Goal: Task Accomplishment & Management: Use online tool/utility

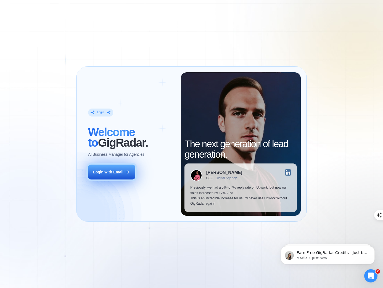
click at [128, 171] on icon at bounding box center [127, 171] width 3 height 3
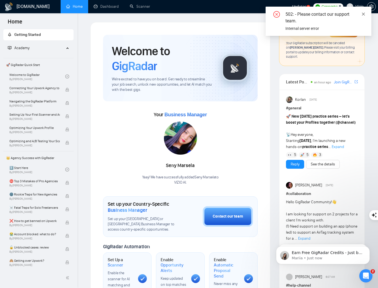
click at [363, 14] on icon "close" at bounding box center [364, 14] width 4 height 4
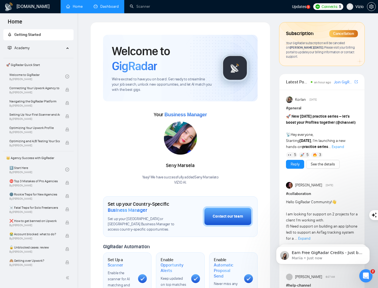
click at [102, 5] on link "Dashboard" at bounding box center [106, 6] width 25 height 5
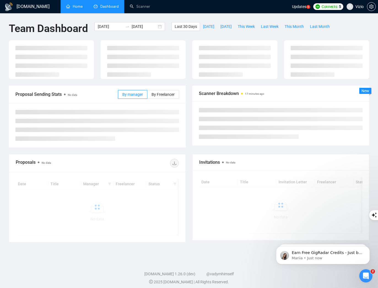
click at [83, 6] on link "Home" at bounding box center [74, 6] width 17 height 5
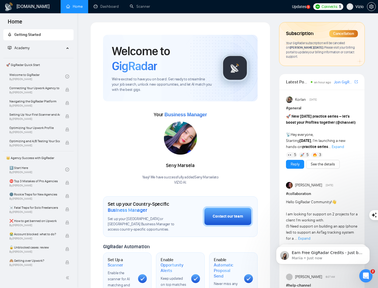
click at [173, 133] on img at bounding box center [180, 137] width 33 height 33
click at [113, 4] on link "Dashboard" at bounding box center [106, 6] width 25 height 5
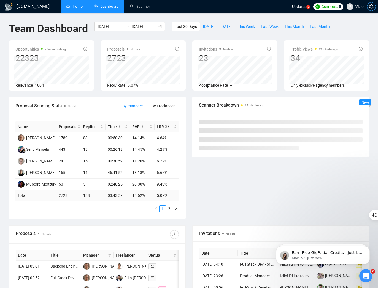
click at [370, 8] on icon "setting" at bounding box center [372, 6] width 4 height 4
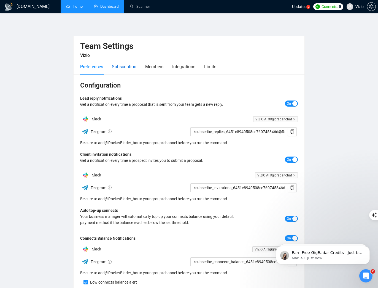
click at [126, 66] on div "Subscription" at bounding box center [124, 66] width 25 height 7
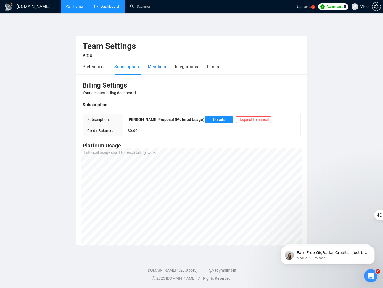
click at [164, 69] on div "Members" at bounding box center [157, 66] width 18 height 7
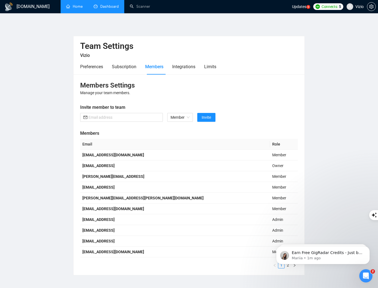
click at [226, 66] on div "Preferences Subscription Members Integrations Limits" at bounding box center [189, 67] width 218 height 16
click at [220, 66] on div "Preferences Subscription Members Integrations Limits" at bounding box center [189, 67] width 218 height 16
click at [216, 66] on div "Limits" at bounding box center [210, 66] width 12 height 7
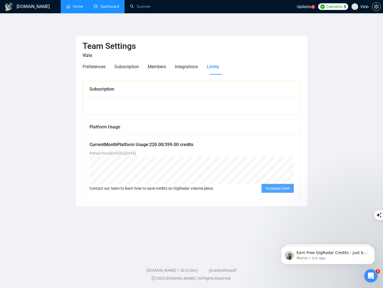
click at [140, 109] on div at bounding box center [191, 105] width 217 height 17
click at [103, 87] on div "Subscription" at bounding box center [101, 89] width 25 height 7
click at [112, 126] on div "Platform Usage" at bounding box center [191, 127] width 204 height 16
click at [153, 63] on div "Members" at bounding box center [157, 66] width 18 height 7
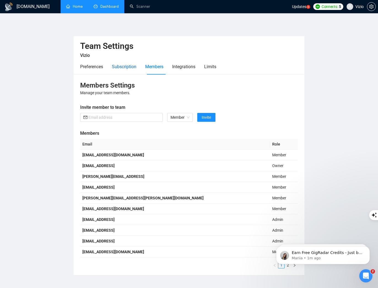
click at [134, 65] on div "Subscription" at bounding box center [124, 66] width 25 height 7
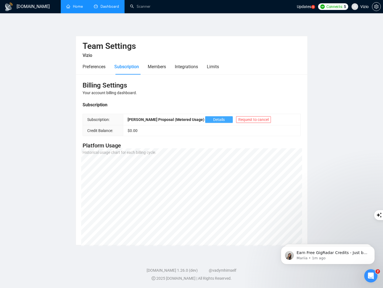
click at [213, 120] on span "Details" at bounding box center [219, 119] width 12 height 6
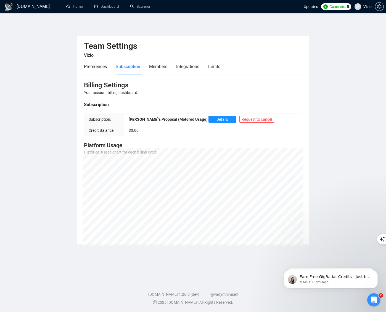
click at [384, 199] on div "GigRadar.io Home Dashboard Scanner Updates Connects: 5 Vizio Team Settings Vizi…" at bounding box center [193, 156] width 386 height 312
click at [103, 6] on link "Dashboard" at bounding box center [106, 6] width 25 height 5
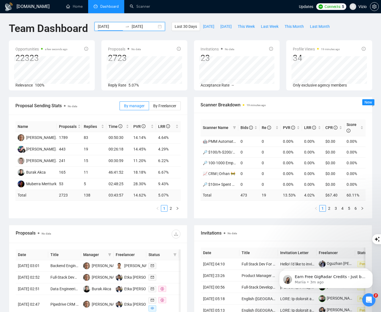
click at [112, 25] on input "2025-07-13" at bounding box center [110, 26] width 25 height 6
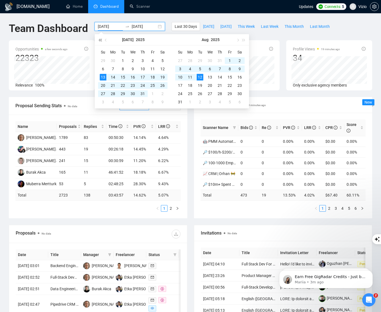
click at [102, 41] on button "button" at bounding box center [100, 39] width 6 height 11
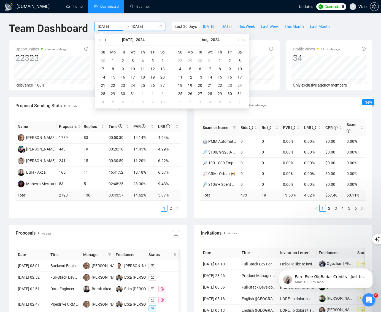
click at [103, 38] on button "button" at bounding box center [106, 39] width 6 height 11
type input "2024-06-01"
click at [161, 60] on div "1" at bounding box center [162, 60] width 7 height 7
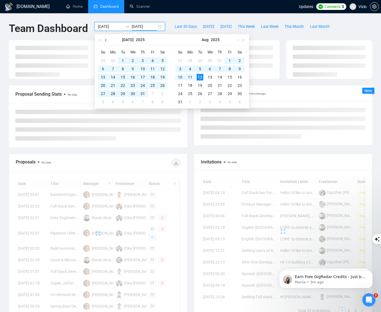
click at [106, 40] on span "button" at bounding box center [106, 40] width 3 height 3
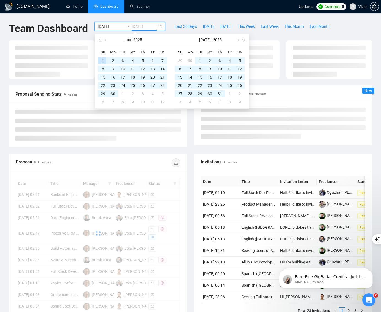
click at [102, 60] on div "1" at bounding box center [103, 60] width 7 height 7
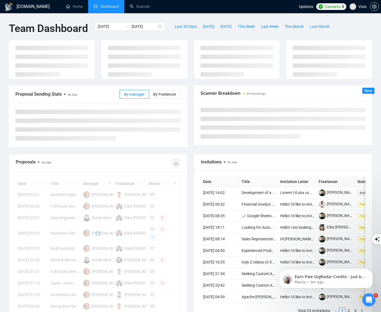
click at [138, 34] on div "2024-06-01 2025-06-01" at bounding box center [129, 31] width 77 height 18
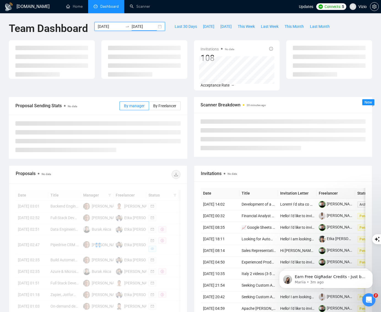
click at [146, 29] on input "2025-06-01" at bounding box center [144, 26] width 25 height 6
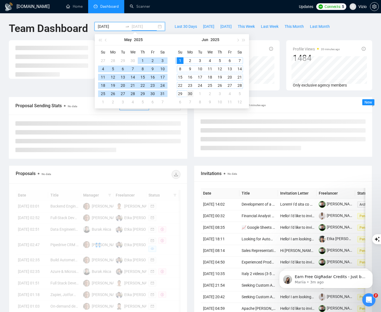
type input "2025-06-30"
click at [191, 96] on div "30" at bounding box center [190, 93] width 7 height 7
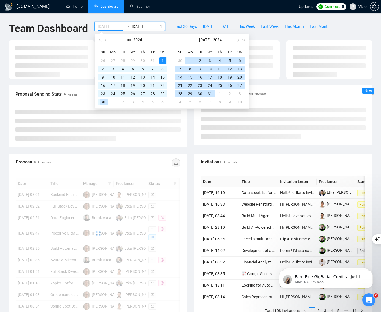
click at [103, 103] on div "30" at bounding box center [103, 102] width 7 height 7
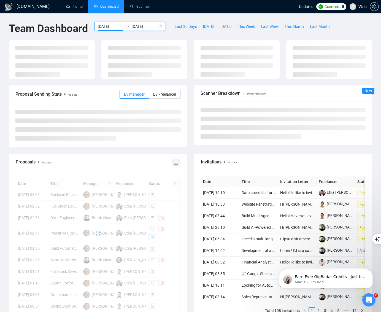
click at [127, 24] on icon "swap-right" at bounding box center [127, 26] width 4 height 4
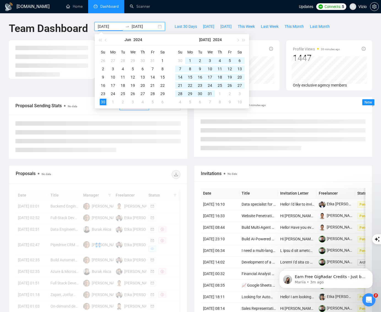
click at [148, 41] on div "Jun 2024" at bounding box center [133, 39] width 48 height 11
type input "2024-06-01"
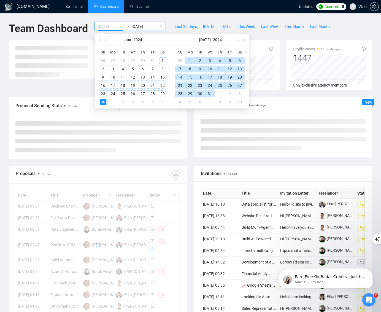
click at [164, 61] on div "1" at bounding box center [162, 60] width 7 height 7
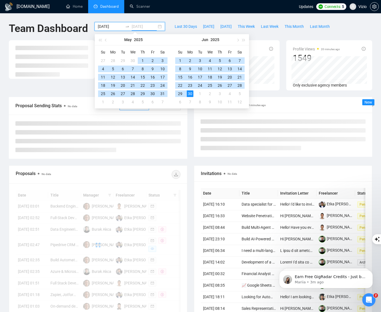
type input "2025-06-30"
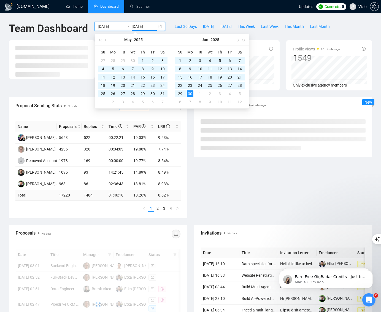
click at [170, 15] on div "GigRadar.io Home Dashboard Scanner Updates Connects: 5 Vizio Team Dashboard 202…" at bounding box center [190, 225] width 381 height 451
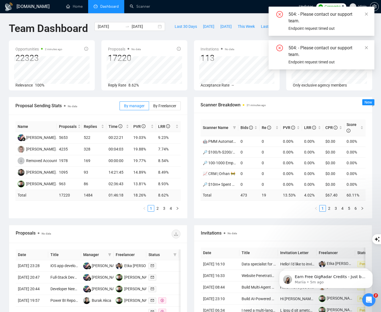
click at [370, 14] on div "504: - Please contact our support team. Endpoint request timed out" at bounding box center [322, 21] width 106 height 29
click at [367, 14] on icon "close" at bounding box center [366, 13] width 3 height 3
click at [367, 15] on icon "close" at bounding box center [367, 14] width 4 height 4
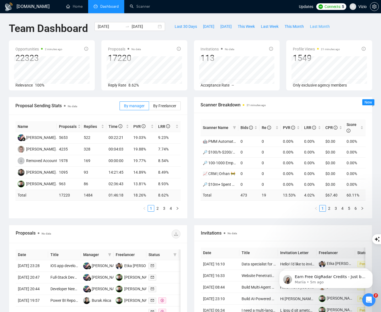
click at [323, 26] on span "Last Month" at bounding box center [320, 26] width 20 height 6
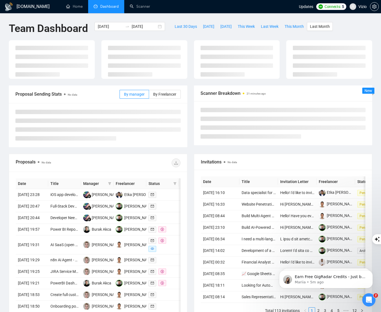
type input "2025-07-01"
type input "2025-07-31"
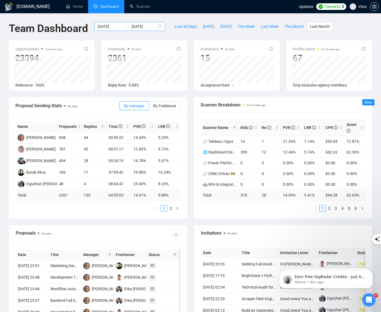
click at [114, 30] on div "2025-07-01 2025-07-31" at bounding box center [130, 26] width 71 height 9
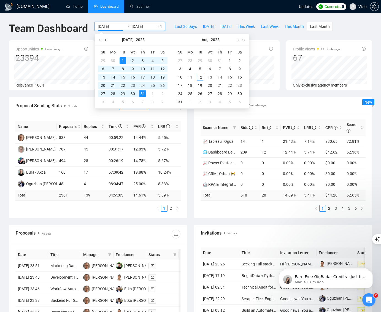
click at [108, 42] on button "button" at bounding box center [106, 39] width 6 height 11
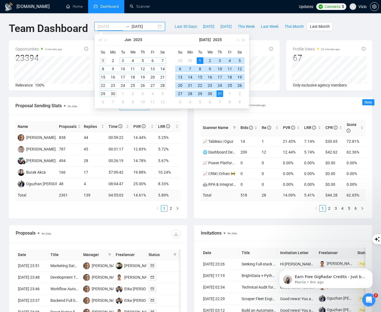
type input "2025-06-01"
click at [103, 60] on div "1" at bounding box center [103, 60] width 7 height 7
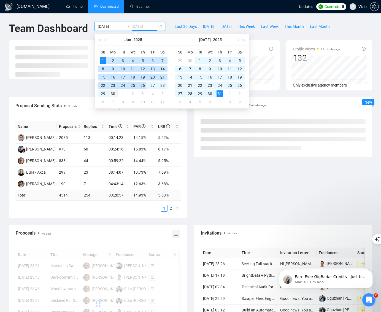
type input "2025-06-30"
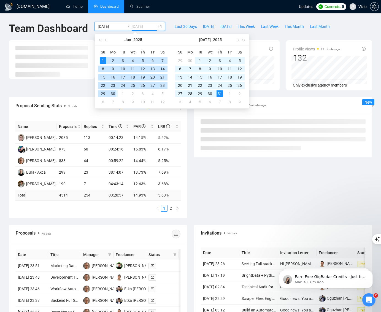
click at [114, 95] on div "30" at bounding box center [113, 93] width 7 height 7
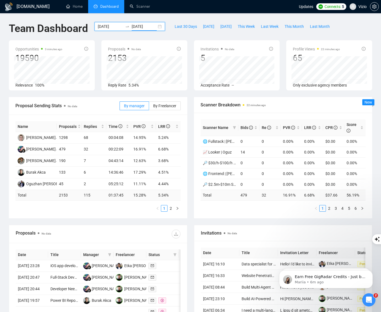
click at [146, 33] on div "2025-06-01 2025-06-30" at bounding box center [129, 31] width 77 height 18
click at [170, 210] on link "2" at bounding box center [171, 208] width 6 height 6
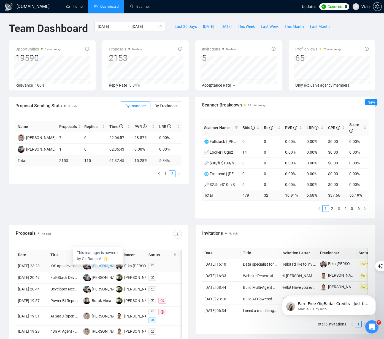
click at [97, 269] on div "Seny Marsela" at bounding box center [107, 266] width 30 height 6
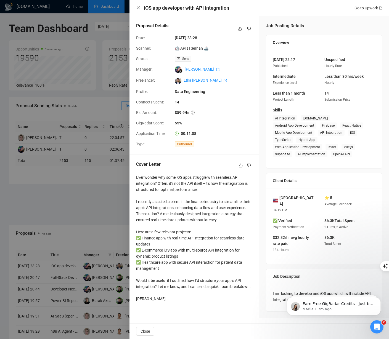
click at [111, 226] on div at bounding box center [194, 169] width 389 height 339
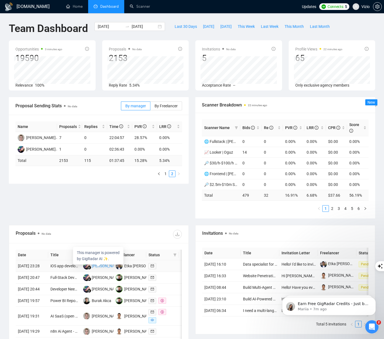
click at [101, 269] on div "Seny Marsela" at bounding box center [107, 266] width 30 height 6
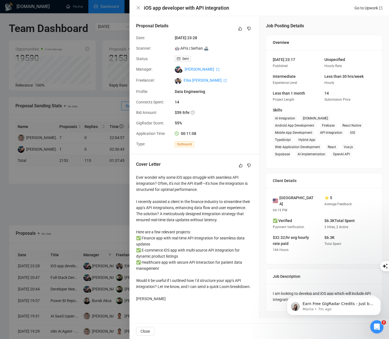
click at [100, 240] on div at bounding box center [194, 169] width 389 height 339
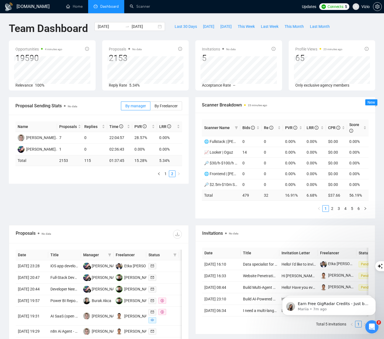
click at [106, 191] on div "Proposal Sending Stats No data By manager By Freelancer Name Proposals Replies …" at bounding box center [192, 161] width 373 height 128
click at [172, 104] on span "By Freelancer" at bounding box center [166, 106] width 23 height 4
click at [151, 107] on input "By Freelancer" at bounding box center [151, 107] width 0 height 0
click at [137, 104] on span "By manager" at bounding box center [135, 106] width 21 height 4
click at [121, 107] on input "By manager" at bounding box center [121, 107] width 0 height 0
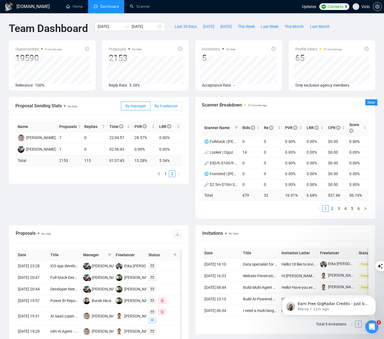
click at [172, 106] on span "By Freelancer" at bounding box center [166, 106] width 23 height 4
click at [151, 107] on input "By Freelancer" at bounding box center [151, 107] width 0 height 0
click at [137, 104] on span "By manager" at bounding box center [135, 106] width 21 height 4
click at [121, 107] on input "By manager" at bounding box center [121, 107] width 0 height 0
click at [172, 104] on span "By Freelancer" at bounding box center [166, 106] width 23 height 4
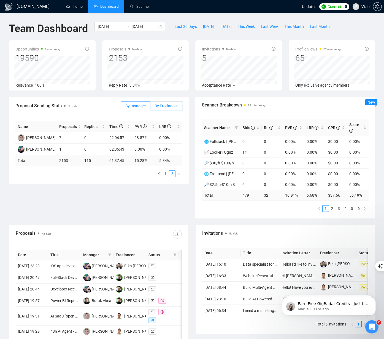
click at [151, 107] on input "By Freelancer" at bounding box center [151, 107] width 0 height 0
click at [141, 104] on span "By manager" at bounding box center [135, 106] width 21 height 4
click at [121, 107] on input "By manager" at bounding box center [121, 107] width 0 height 0
click at [167, 175] on link "1" at bounding box center [166, 174] width 6 height 6
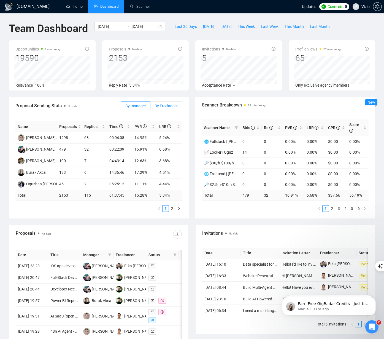
click at [163, 105] on span "By Freelancer" at bounding box center [166, 106] width 23 height 4
click at [151, 107] on input "By Freelancer" at bounding box center [151, 107] width 0 height 0
click at [141, 106] on span "By manager" at bounding box center [135, 106] width 21 height 4
click at [121, 107] on input "By manager" at bounding box center [121, 107] width 0 height 0
click at [180, 125] on div "LRR" at bounding box center [169, 127] width 21 height 6
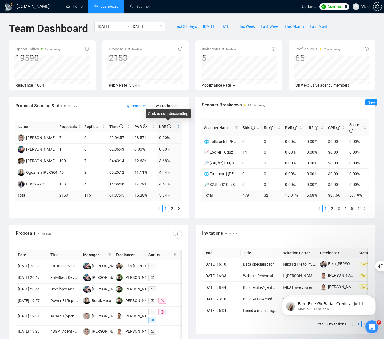
click at [180, 125] on div "LRR" at bounding box center [169, 127] width 21 height 6
click at [179, 125] on div "LRR" at bounding box center [169, 127] width 21 height 6
click at [179, 126] on div "LRR" at bounding box center [169, 127] width 21 height 6
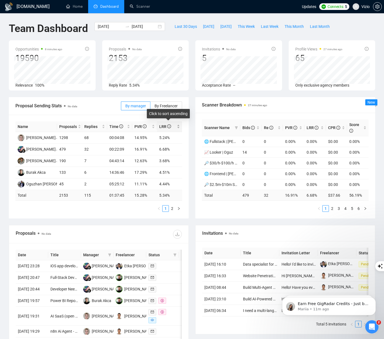
click at [179, 130] on div "LRR" at bounding box center [169, 127] width 21 height 6
click at [179, 129] on div "LRR" at bounding box center [169, 127] width 21 height 6
click at [332, 208] on link "2" at bounding box center [333, 208] width 6 height 6
click at [338, 209] on link "3" at bounding box center [339, 208] width 6 height 6
click at [343, 208] on li "4" at bounding box center [346, 208] width 7 height 7
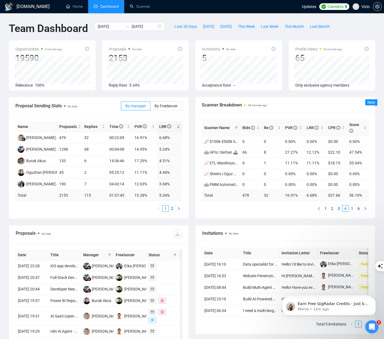
click at [354, 210] on link "5" at bounding box center [352, 208] width 6 height 6
click at [360, 209] on link "6" at bounding box center [359, 208] width 6 height 6
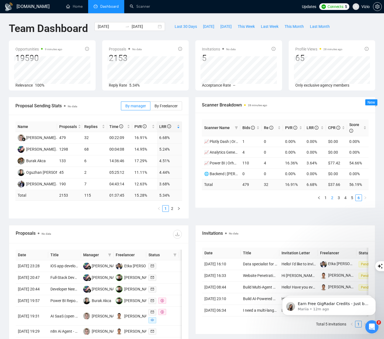
click at [333, 199] on link "2" at bounding box center [333, 198] width 6 height 6
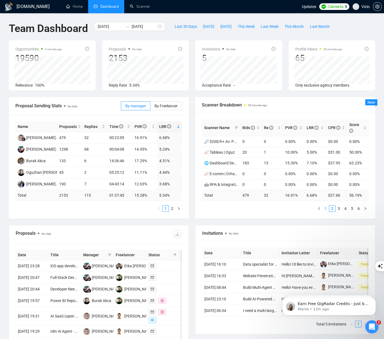
click at [327, 207] on link "1" at bounding box center [326, 208] width 6 height 6
click at [342, 210] on link "3" at bounding box center [339, 208] width 6 height 6
click at [349, 209] on li "5" at bounding box center [352, 208] width 7 height 7
click at [165, 210] on link "1" at bounding box center [166, 208] width 6 height 6
click at [39, 138] on div "Seny Marsela" at bounding box center [41, 138] width 30 height 6
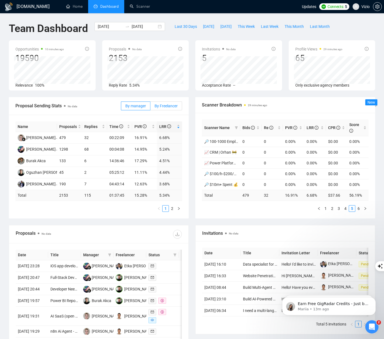
click at [178, 107] on span "By Freelancer" at bounding box center [166, 106] width 23 height 4
click at [151, 107] on input "By Freelancer" at bounding box center [151, 107] width 0 height 0
click at [138, 105] on span "By manager" at bounding box center [135, 106] width 21 height 4
click at [121, 107] on input "By manager" at bounding box center [121, 107] width 0 height 0
click at [161, 104] on span "By Freelancer" at bounding box center [166, 106] width 23 height 4
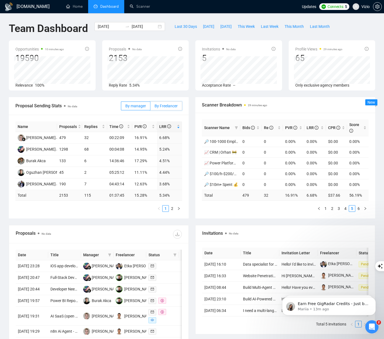
click at [151, 107] on input "By Freelancer" at bounding box center [151, 107] width 0 height 0
click at [134, 106] on span "By manager" at bounding box center [135, 106] width 21 height 4
click at [121, 107] on input "By manager" at bounding box center [121, 107] width 0 height 0
click at [140, 9] on link "Scanner" at bounding box center [140, 6] width 20 height 5
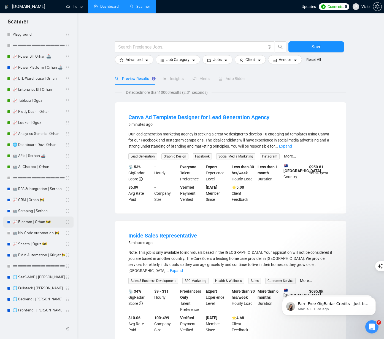
scroll to position [50, 0]
click at [31, 232] on link "🤖 No-Code Automation 🚧" at bounding box center [39, 232] width 53 height 11
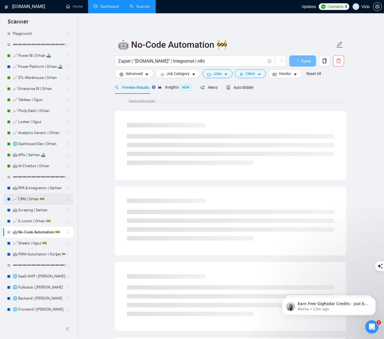
click at [28, 202] on link "📈 CRM | Orhan 🚧" at bounding box center [39, 199] width 53 height 11
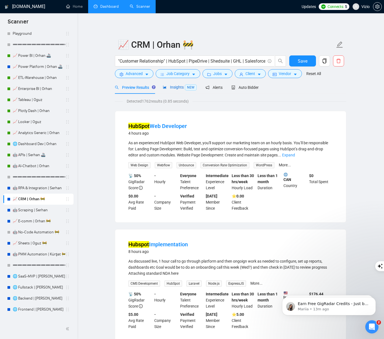
click at [182, 89] on div "Insights NEW" at bounding box center [180, 87] width 34 height 6
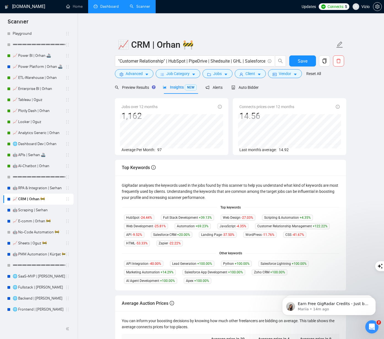
click at [245, 100] on div "Connects prices over 12 months 14.56 Last month's average: 14.92" at bounding box center [290, 126] width 114 height 57
click at [244, 91] on div "Auto Bidder" at bounding box center [245, 87] width 27 height 13
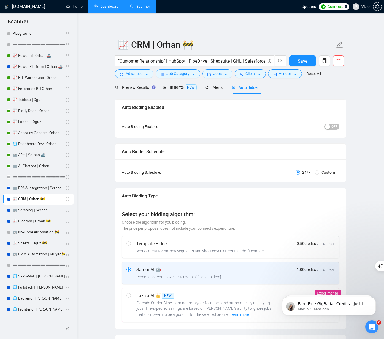
checkbox input "true"
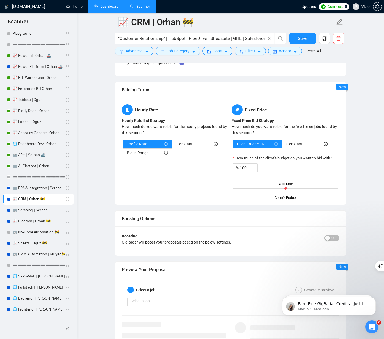
scroll to position [1078, 0]
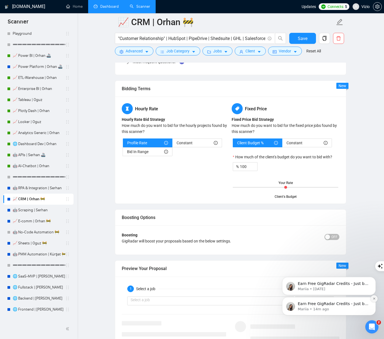
click at [376, 299] on button "Dismiss notification" at bounding box center [374, 298] width 7 height 7
click at [375, 300] on icon "Dismiss notification" at bounding box center [374, 298] width 3 height 3
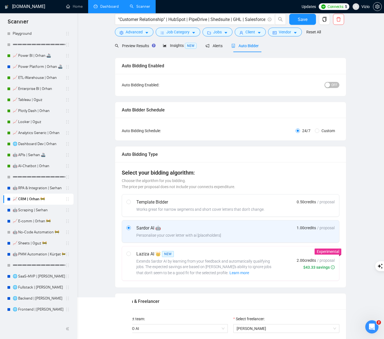
scroll to position [0, 0]
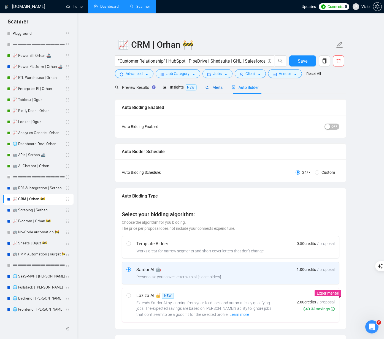
click at [210, 90] on div "Alerts" at bounding box center [214, 87] width 17 height 6
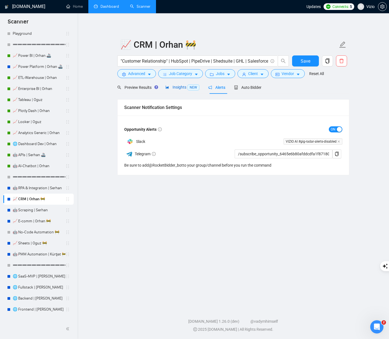
click at [183, 88] on span "Insights NEW" at bounding box center [182, 87] width 34 height 4
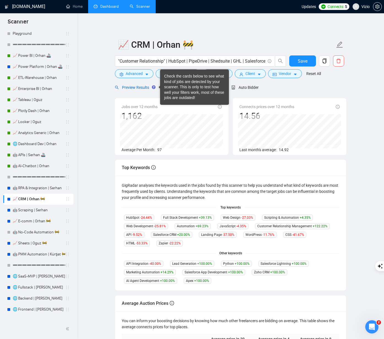
click at [150, 87] on span "Preview Results" at bounding box center [134, 87] width 39 height 4
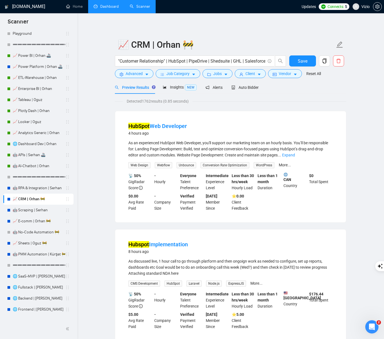
click at [162, 85] on div "Preview Results Insights NEW Alerts Auto Bidder" at bounding box center [187, 87] width 144 height 13
click at [180, 89] on span "Insights NEW" at bounding box center [180, 87] width 34 height 4
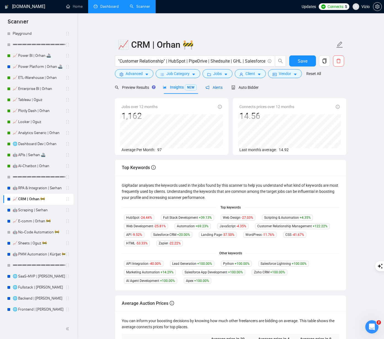
click at [222, 90] on div "Alerts" at bounding box center [214, 87] width 17 height 6
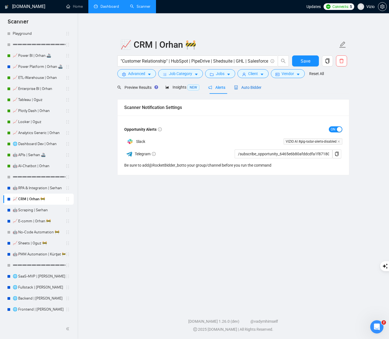
click at [245, 90] on div "Auto Bidder" at bounding box center [247, 87] width 27 height 6
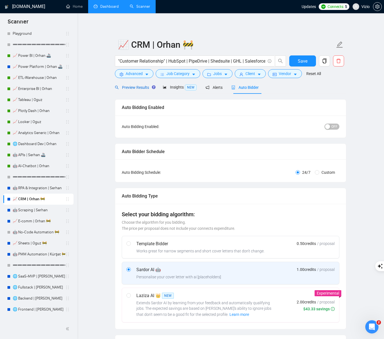
click at [134, 88] on span "Preview Results" at bounding box center [134, 87] width 39 height 4
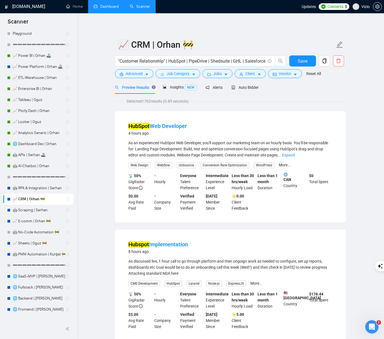
click at [108, 7] on link "Dashboard" at bounding box center [106, 6] width 25 height 5
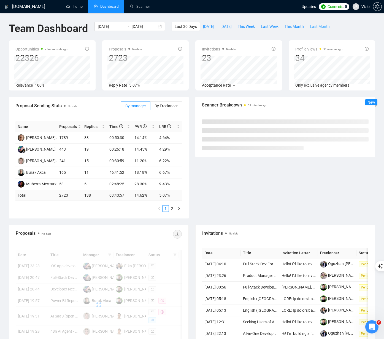
click at [321, 26] on span "Last Month" at bounding box center [320, 26] width 20 height 6
type input "2025-07-01"
type input "2025-07-31"
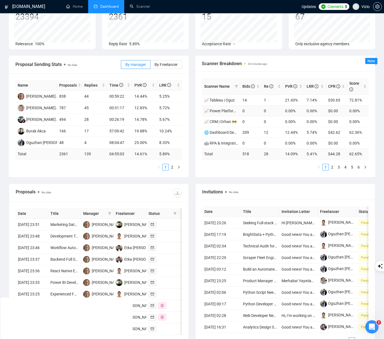
scroll to position [39, 0]
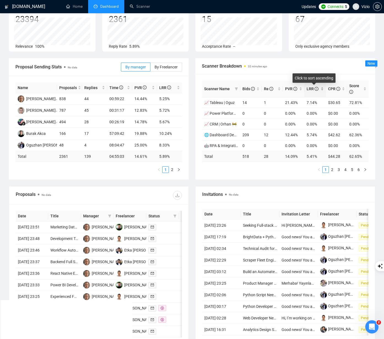
click at [308, 88] on span "LRR" at bounding box center [313, 89] width 12 height 4
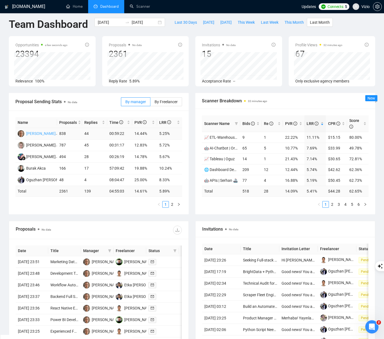
scroll to position [0, 0]
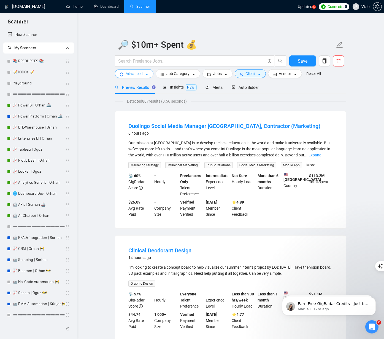
click at [150, 75] on button "Advanced" at bounding box center [134, 73] width 39 height 9
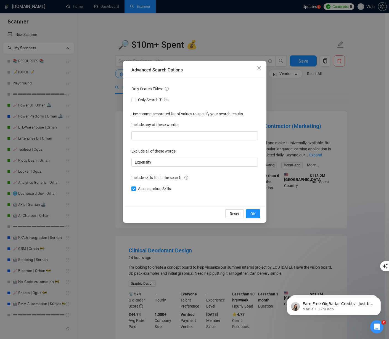
click at [106, 104] on div "Advanced Search Options Only Search Titles: Only Search Titles Use comma-separa…" at bounding box center [194, 169] width 389 height 339
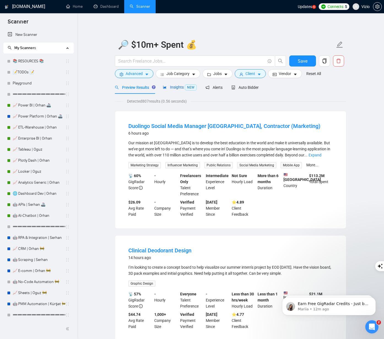
click at [170, 90] on div "Insights NEW" at bounding box center [180, 87] width 34 height 6
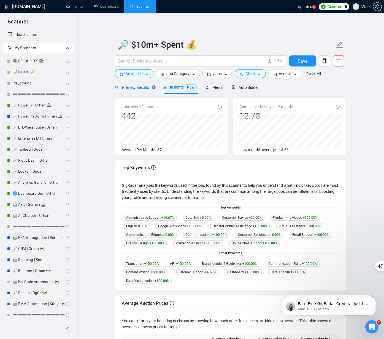
click at [136, 89] on span "Preview Results" at bounding box center [134, 87] width 39 height 4
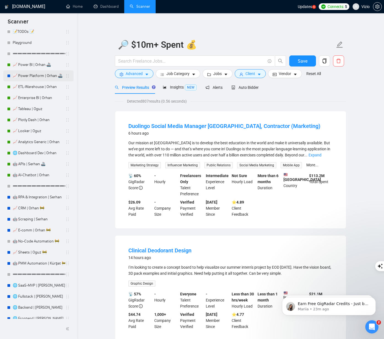
scroll to position [89, 0]
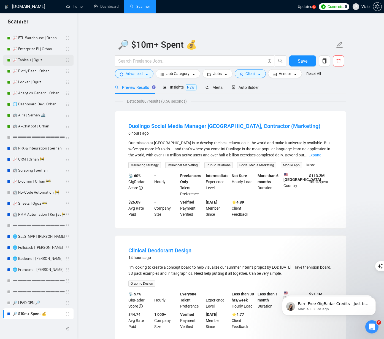
click at [33, 60] on link "📈 Tableau | Oguz" at bounding box center [39, 60] width 53 height 11
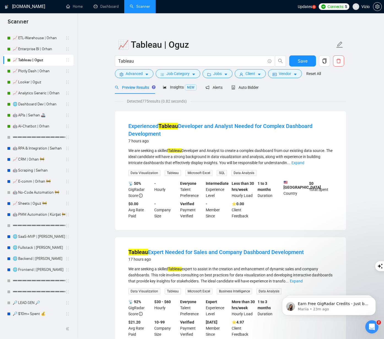
click at [121, 102] on div "Detected 775 results (0.82 seconds)" at bounding box center [231, 101] width 232 height 6
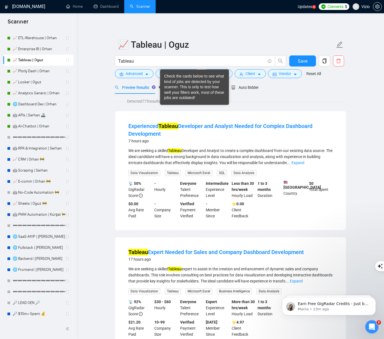
drag, startPoint x: 167, startPoint y: 89, endPoint x: 163, endPoint y: 89, distance: 4.2
click at [165, 89] on div "Check the cards below to see what kind of jobs are detected by your scanner. Th…" at bounding box center [194, 87] width 61 height 27
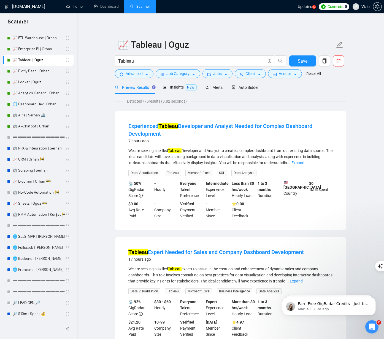
click at [169, 87] on span "Insights NEW" at bounding box center [180, 87] width 34 height 4
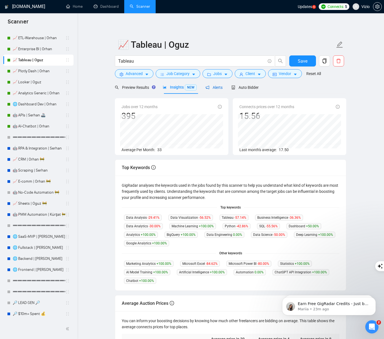
click at [210, 89] on icon "notification" at bounding box center [208, 88] width 4 height 4
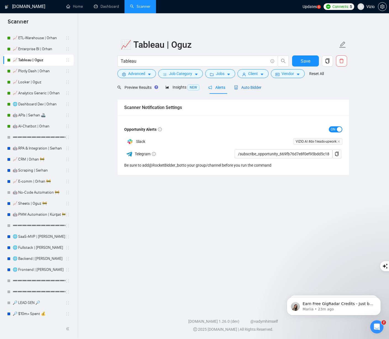
click at [247, 87] on span "Auto Bidder" at bounding box center [247, 87] width 27 height 4
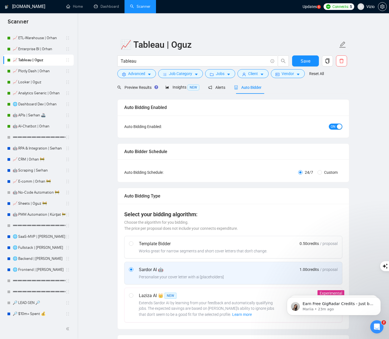
checkbox input "true"
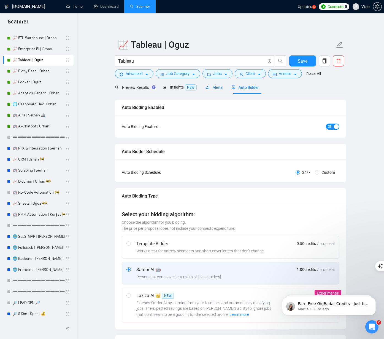
click at [221, 87] on span "Alerts" at bounding box center [214, 87] width 17 height 4
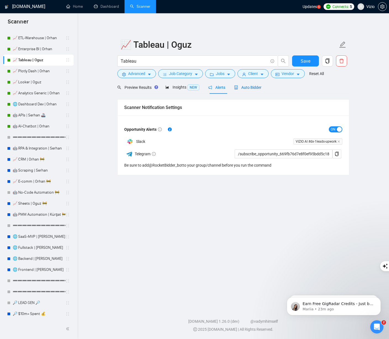
click at [254, 86] on span "Auto Bidder" at bounding box center [247, 87] width 27 height 4
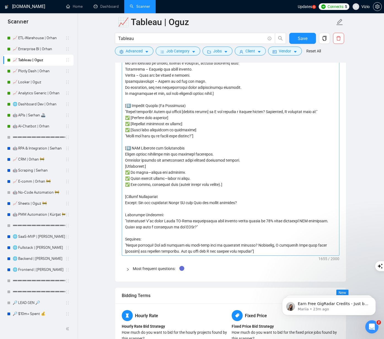
scroll to position [816, 0]
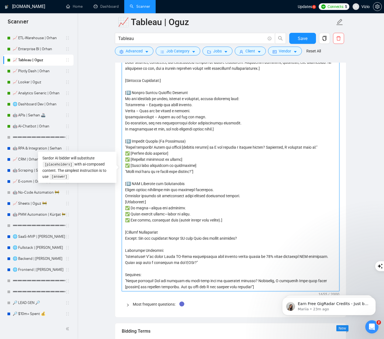
drag, startPoint x: 181, startPoint y: 128, endPoint x: 171, endPoint y: 204, distance: 77.3
click at [171, 204] on textarea "Default answer template:" at bounding box center [231, 171] width 218 height 239
click at [167, 157] on textarea "Default answer template:" at bounding box center [231, 171] width 218 height 239
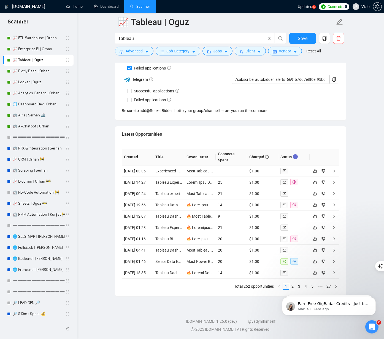
scroll to position [1680, 0]
click html "Earn Free GigRadar Credits - Just by Sharing Your Story! 💬 Want more credits fo…"
click at [373, 298] on icon "Dismiss notification" at bounding box center [374, 298] width 3 height 3
drag, startPoint x: 294, startPoint y: 285, endPoint x: 17, endPoint y: 1, distance: 397.1
click at [294, 285] on iframe at bounding box center [329, 304] width 110 height 39
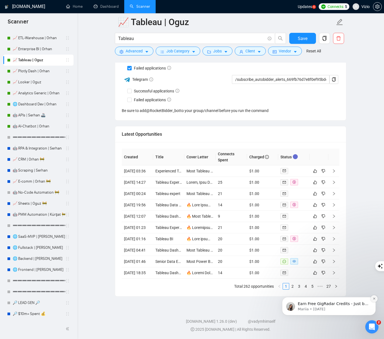
click at [375, 298] on icon "Dismiss notification" at bounding box center [374, 299] width 2 height 2
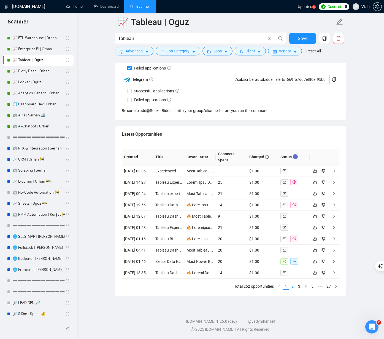
click at [292, 285] on link "2" at bounding box center [293, 286] width 6 height 6
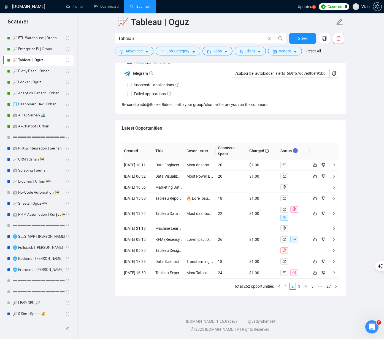
click at [299, 288] on link "3" at bounding box center [299, 286] width 6 height 6
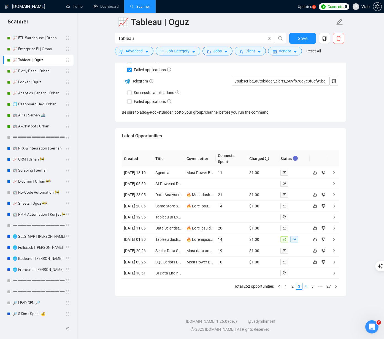
click at [306, 287] on link "4" at bounding box center [306, 286] width 6 height 6
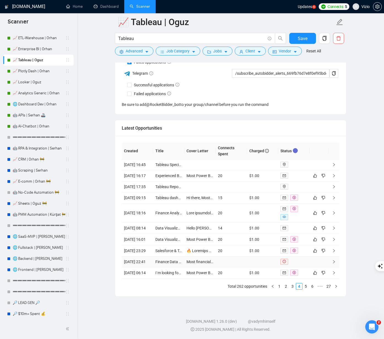
drag, startPoint x: 311, startPoint y: 287, endPoint x: 290, endPoint y: 256, distance: 37.6
click at [290, 256] on div "Created Title Cover Letter Connects Spent Charged Status [DATE] 16:45 Tableau S…" at bounding box center [231, 216] width 218 height 147
click at [306, 289] on link "5" at bounding box center [306, 286] width 6 height 6
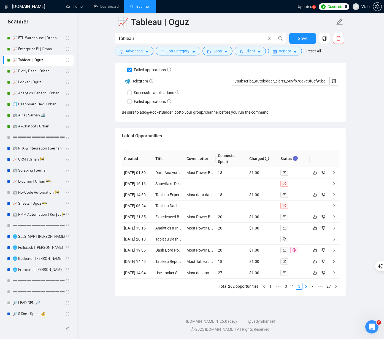
click at [306, 286] on link "6" at bounding box center [306, 286] width 6 height 6
